Goal: Information Seeking & Learning: Learn about a topic

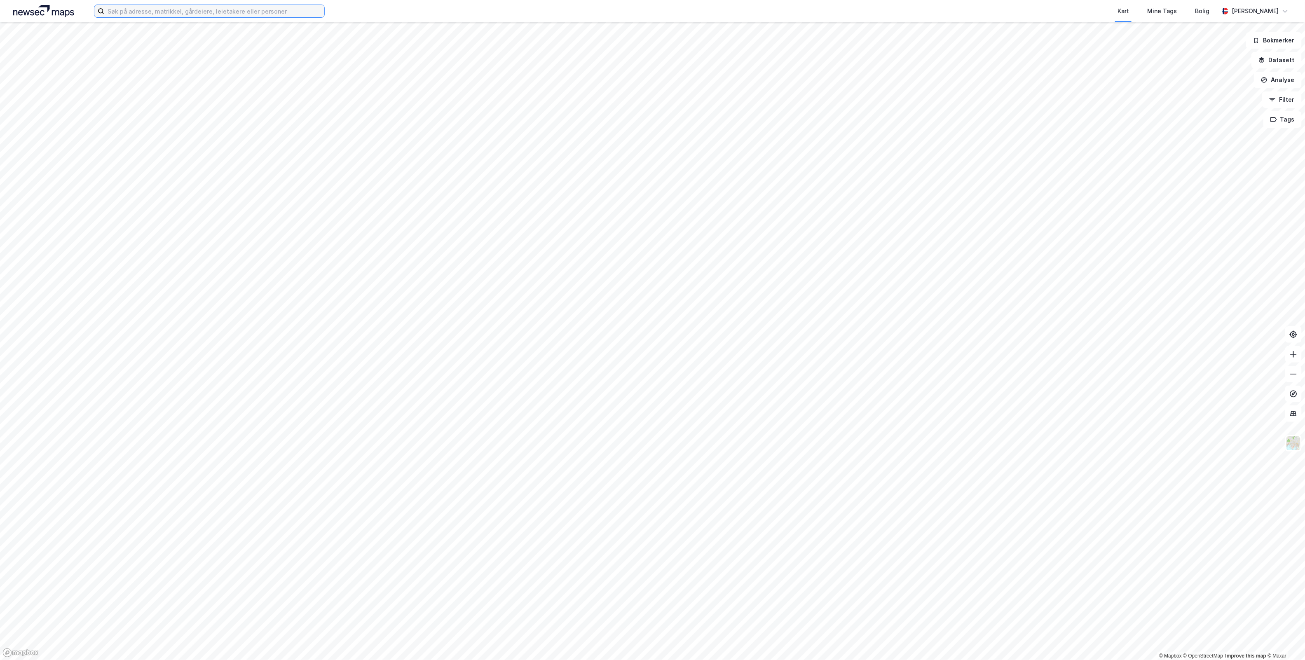
click at [152, 12] on input at bounding box center [214, 11] width 220 height 12
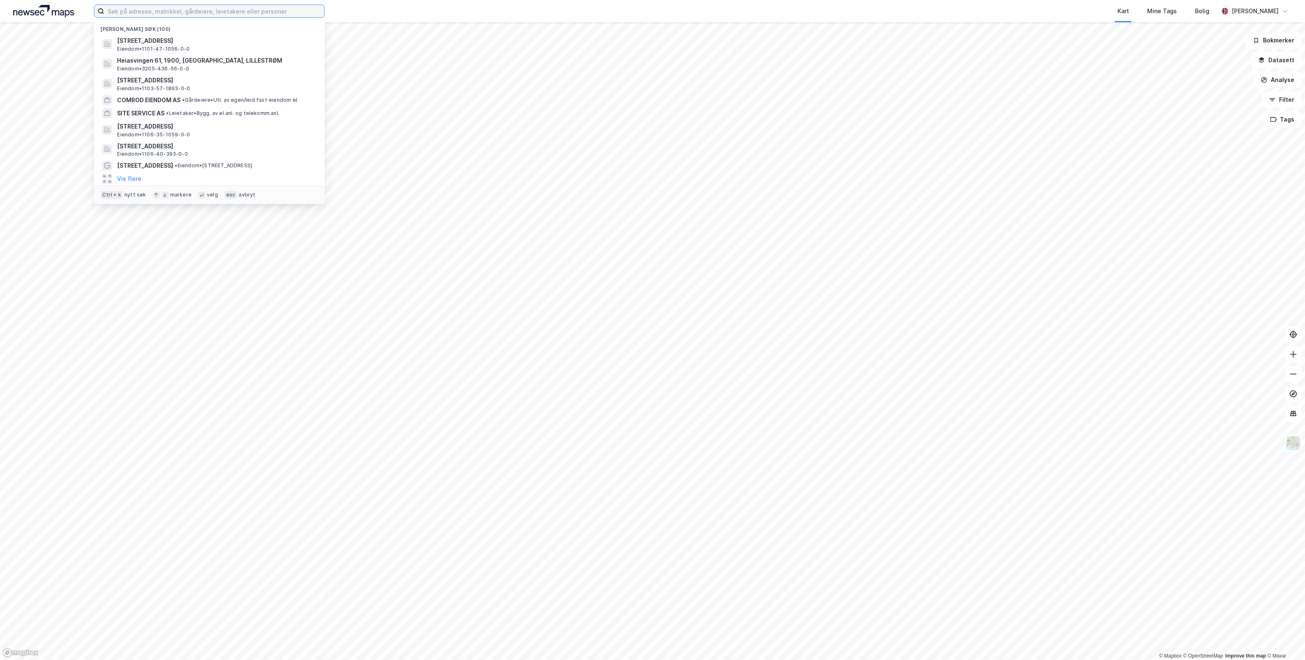
paste input "[STREET_ADDRESS],"
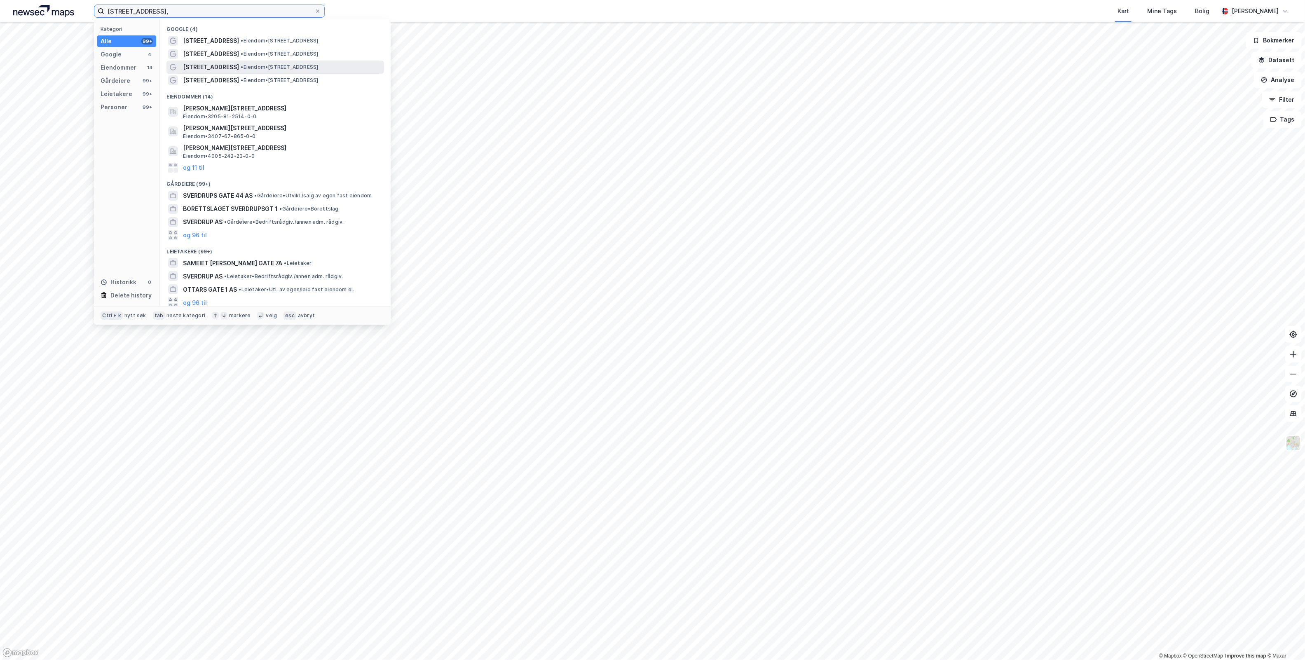
type input "[STREET_ADDRESS],"
click at [318, 65] on span "• Eiendom • [STREET_ADDRESS]" at bounding box center [279, 67] width 77 height 7
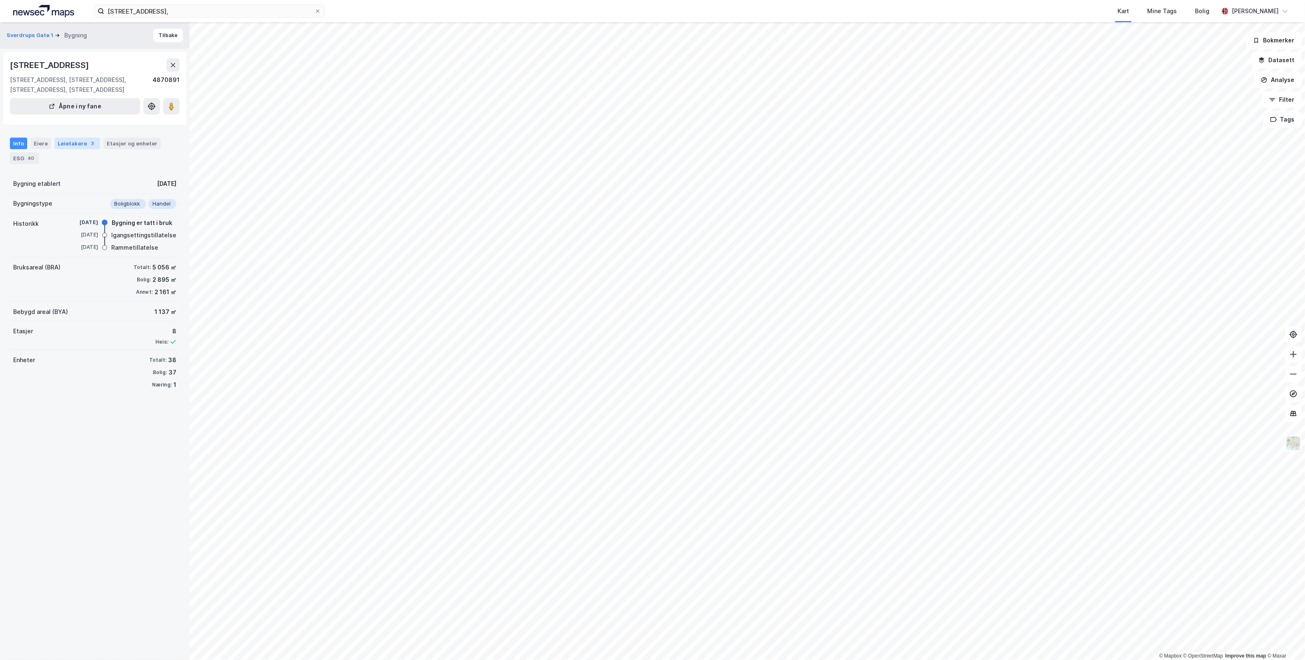
click at [71, 143] on div "Leietakere 3" at bounding box center [77, 144] width 46 height 12
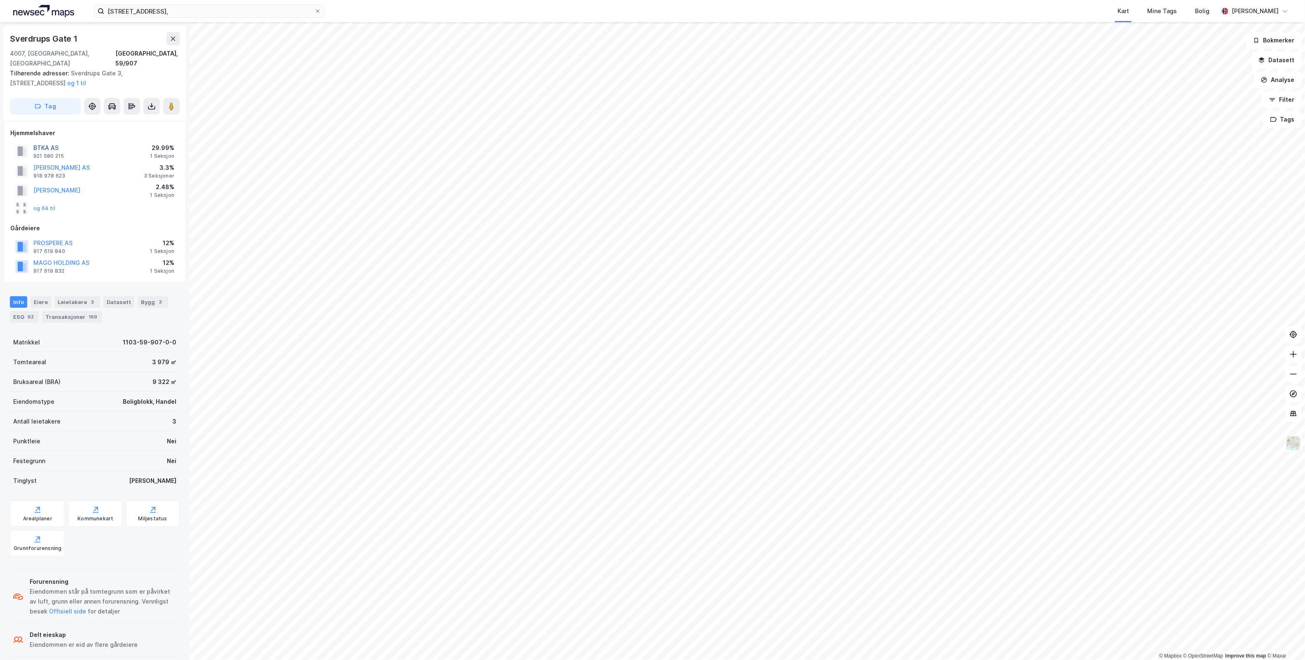
click at [0, 0] on button "BTKA AS" at bounding box center [0, 0] width 0 height 0
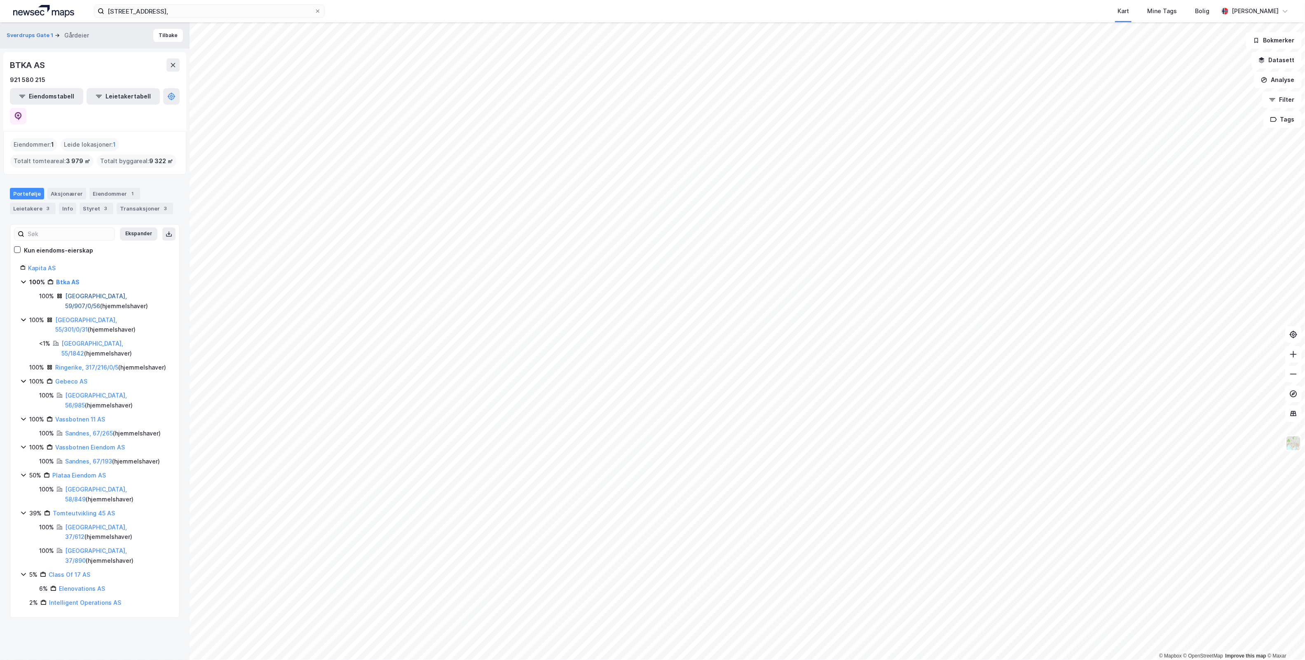
click at [127, 293] on link "[GEOGRAPHIC_DATA], 59/907/0/56" at bounding box center [96, 301] width 62 height 17
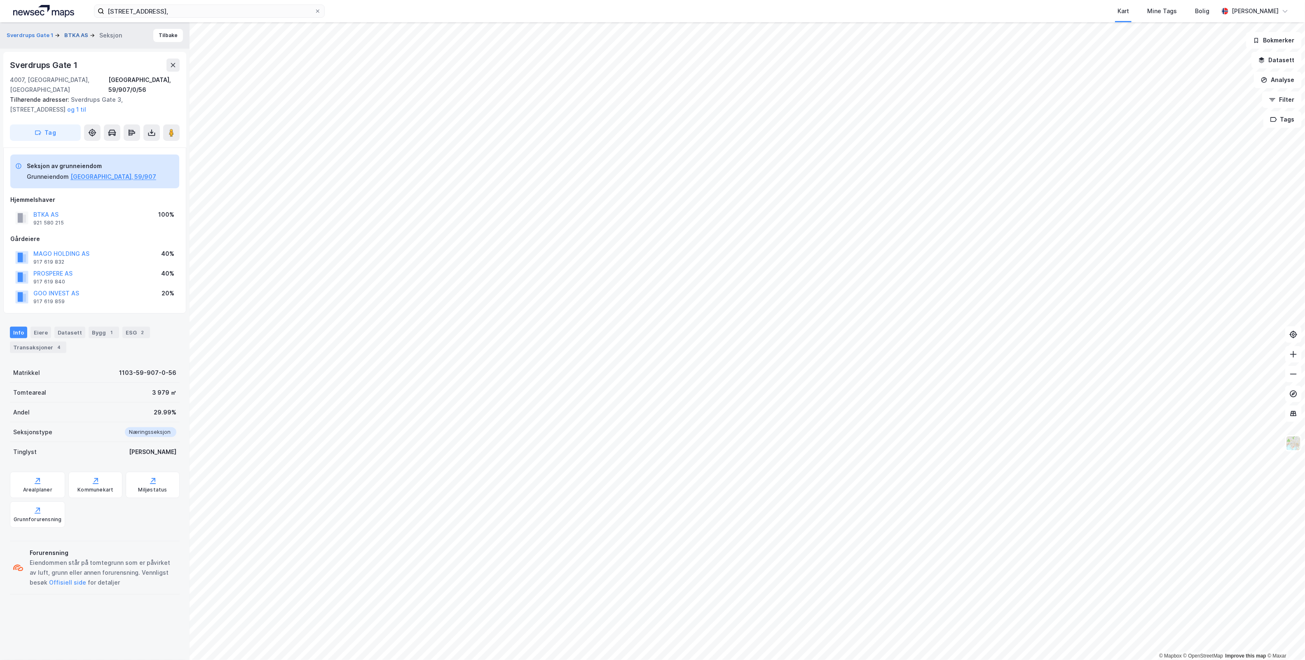
click at [78, 31] on button "BTKA AS" at bounding box center [77, 35] width 26 height 8
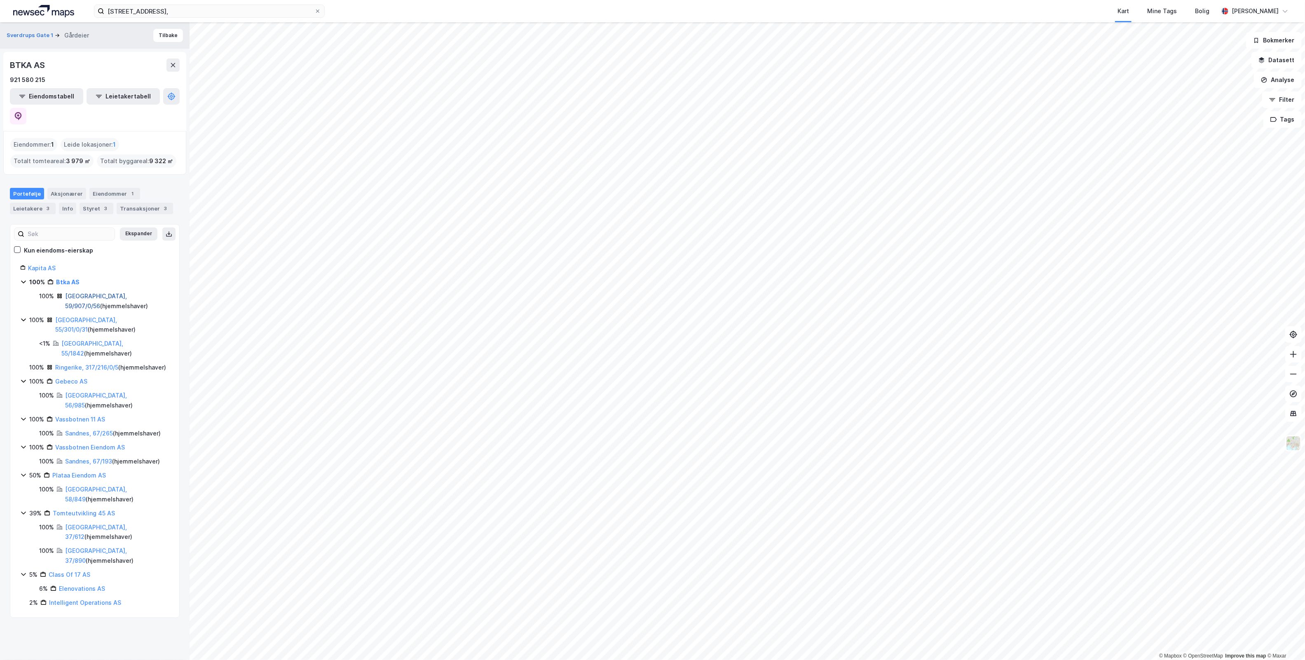
click at [105, 293] on link "[GEOGRAPHIC_DATA], 59/907/0/56" at bounding box center [96, 301] width 62 height 17
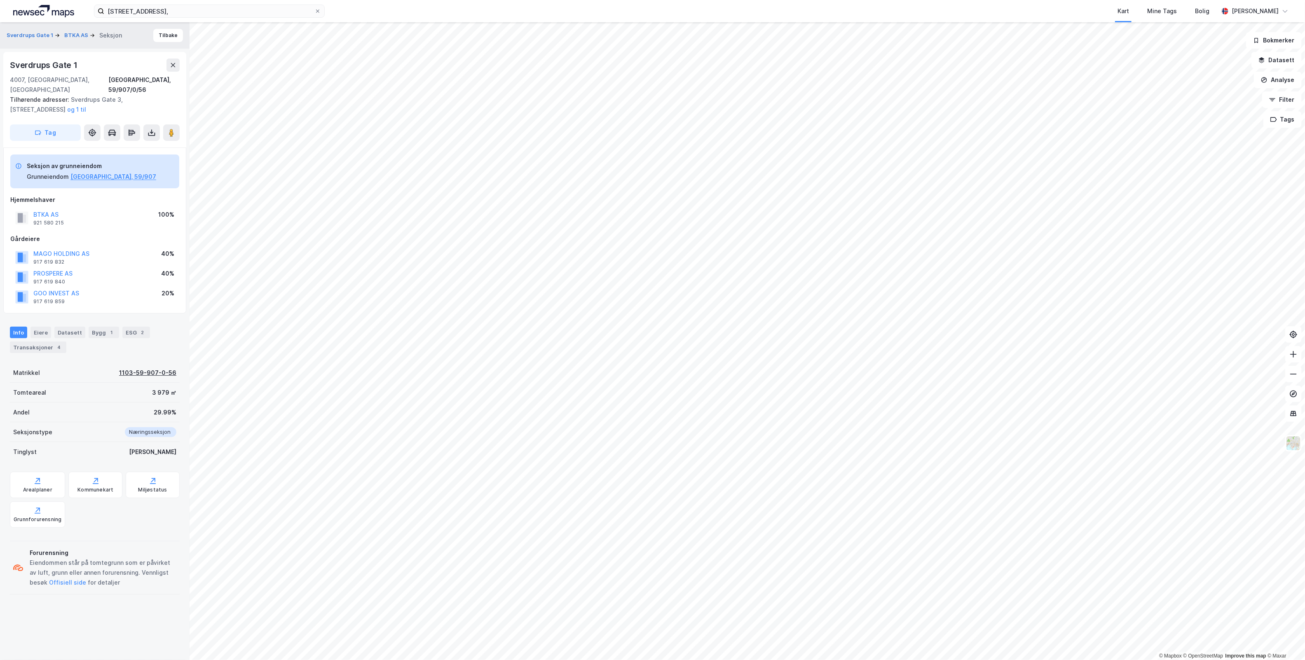
click at [159, 368] on div "1103-59-907-0-56" at bounding box center [147, 373] width 57 height 10
